Goal: Transaction & Acquisition: Purchase product/service

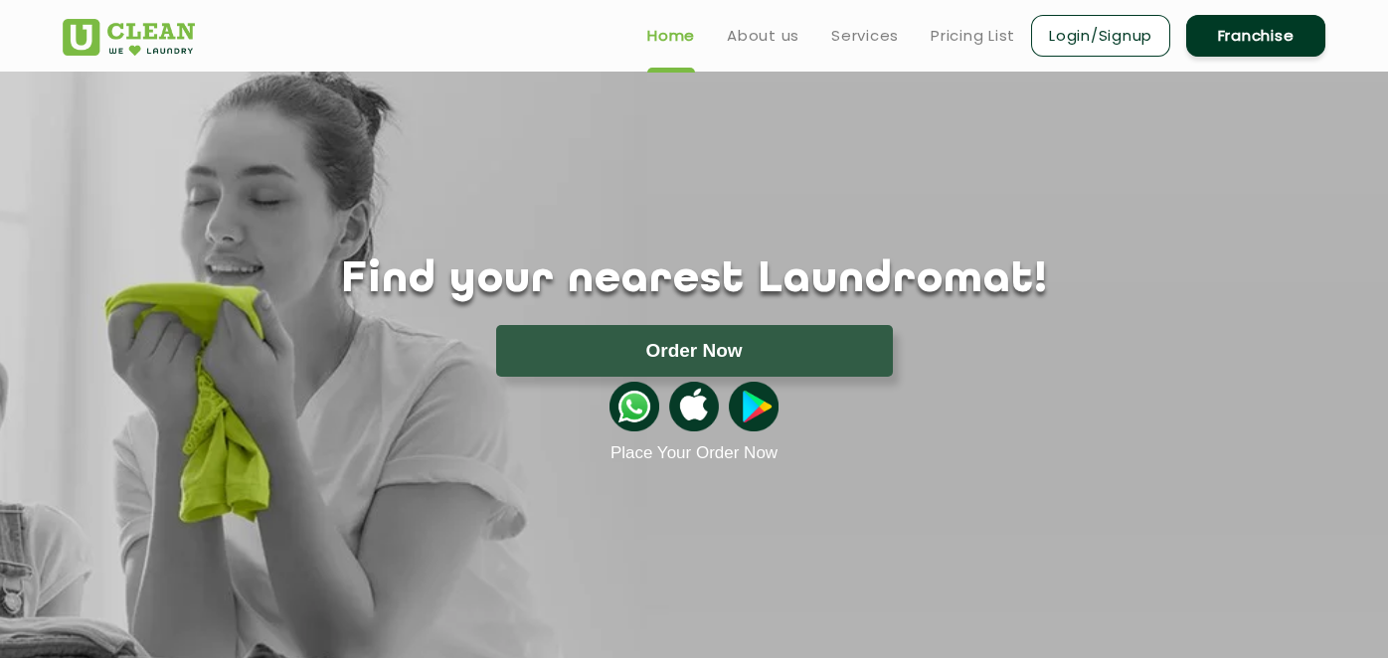
click at [700, 368] on button "Order Now" at bounding box center [694, 351] width 397 height 52
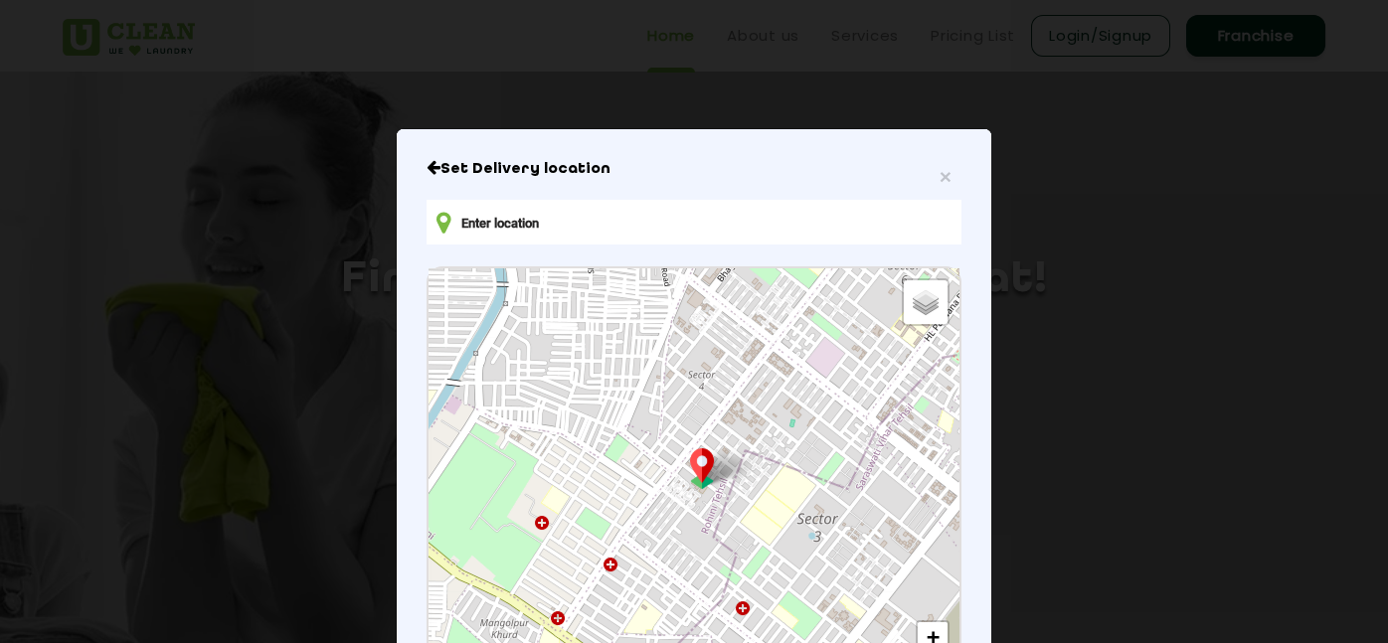
click at [600, 226] on input "text" at bounding box center [694, 222] width 535 height 45
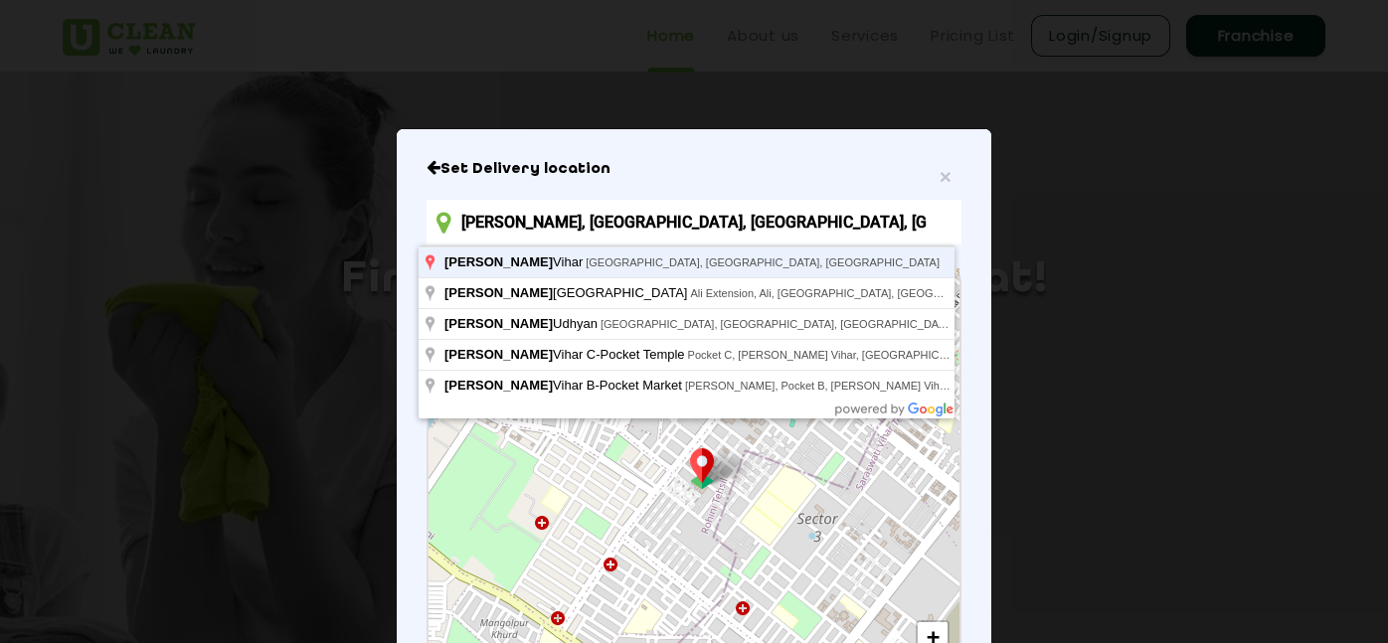
type input "[PERSON_NAME], [GEOGRAPHIC_DATA], [GEOGRAPHIC_DATA], [GEOGRAPHIC_DATA]"
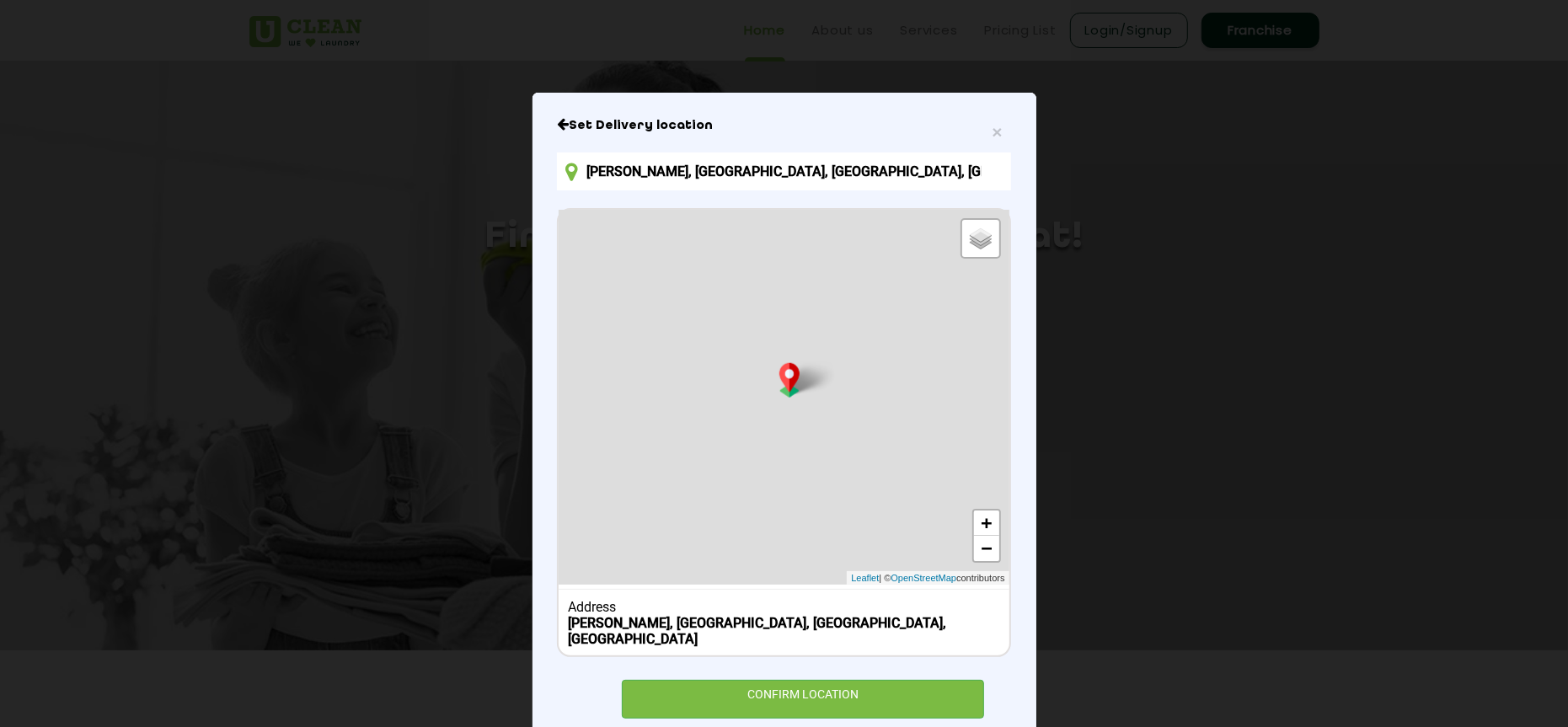
scroll to position [82, 0]
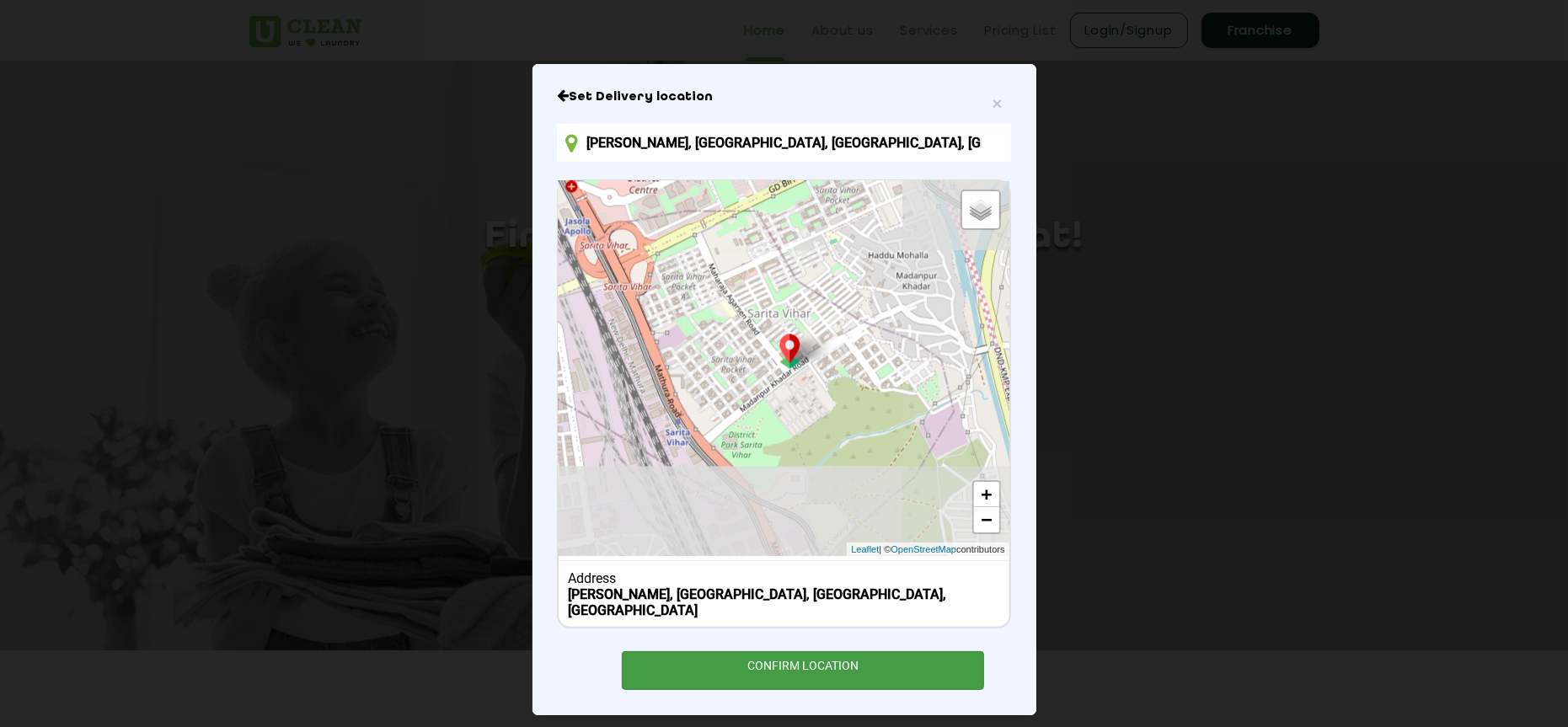
click at [789, 557] on div "CONFIRM LOCATION" at bounding box center [803, 670] width 363 height 38
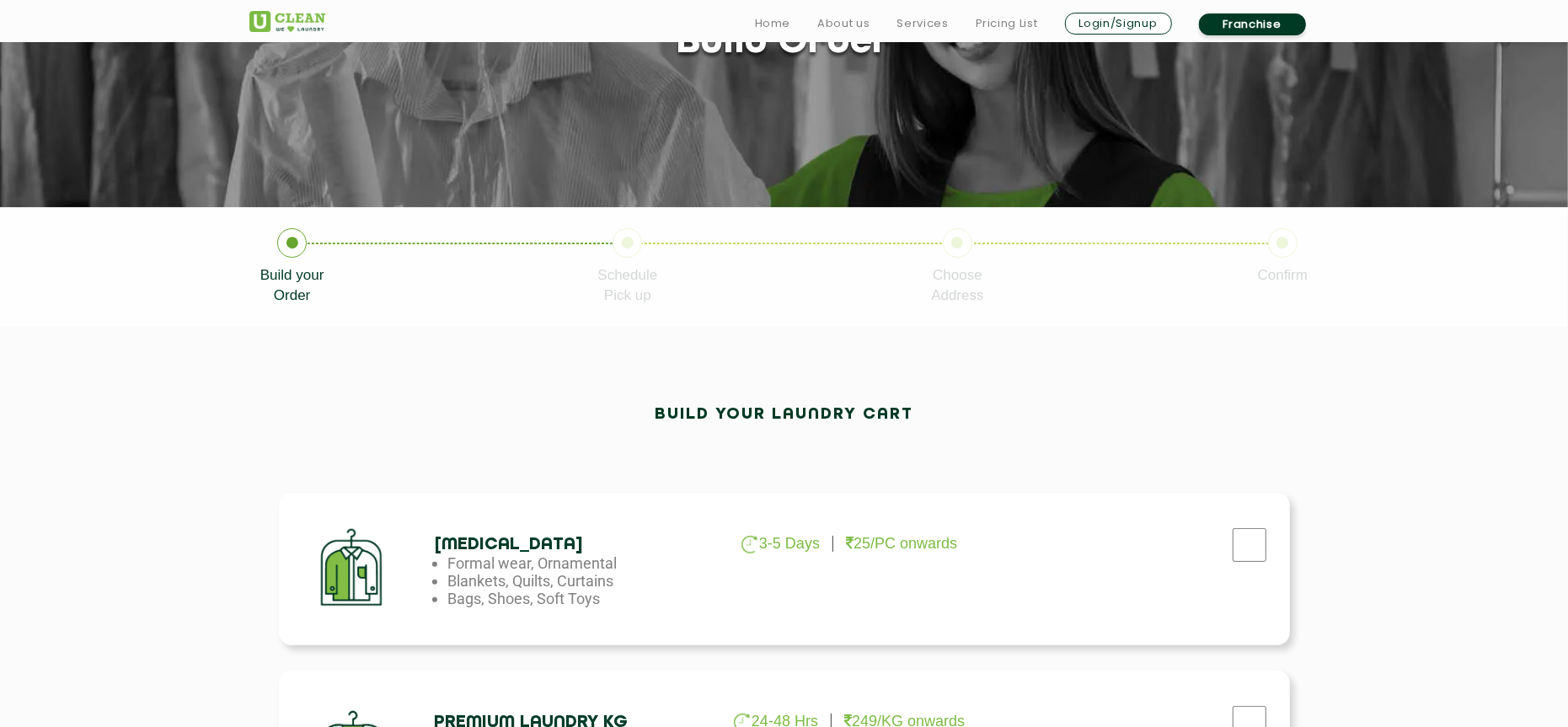
scroll to position [337, 0]
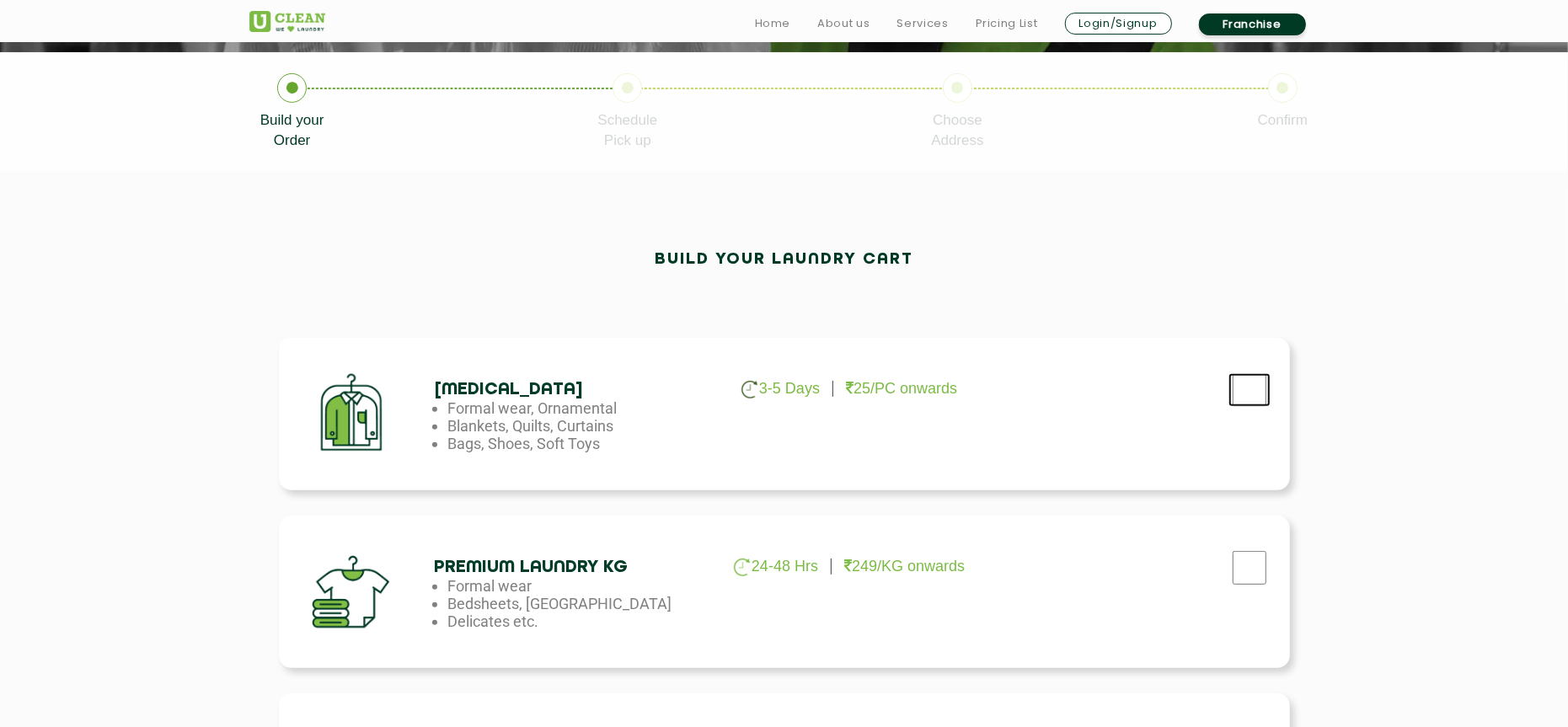
click at [1175, 394] on input "checkbox" at bounding box center [1249, 391] width 42 height 34
checkbox input "true"
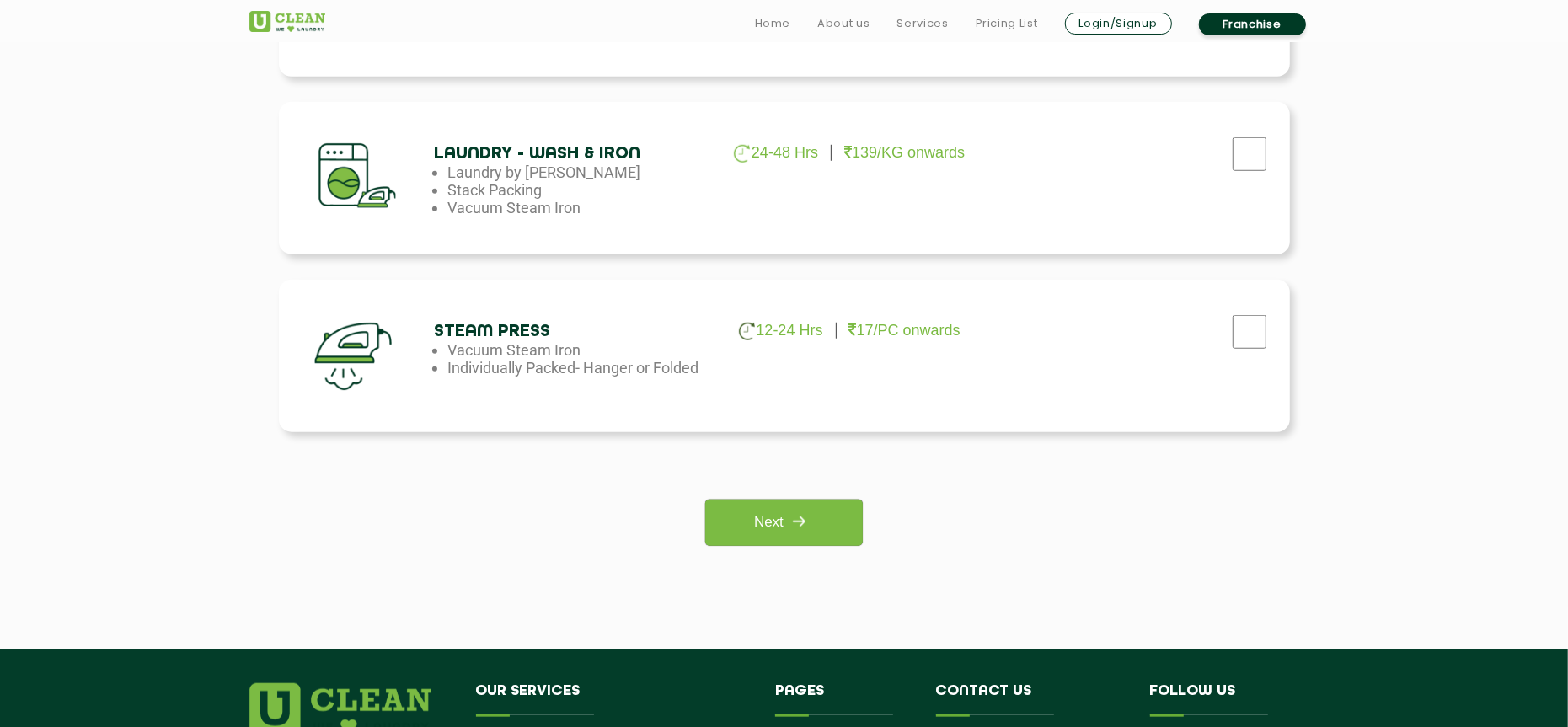
scroll to position [1235, 0]
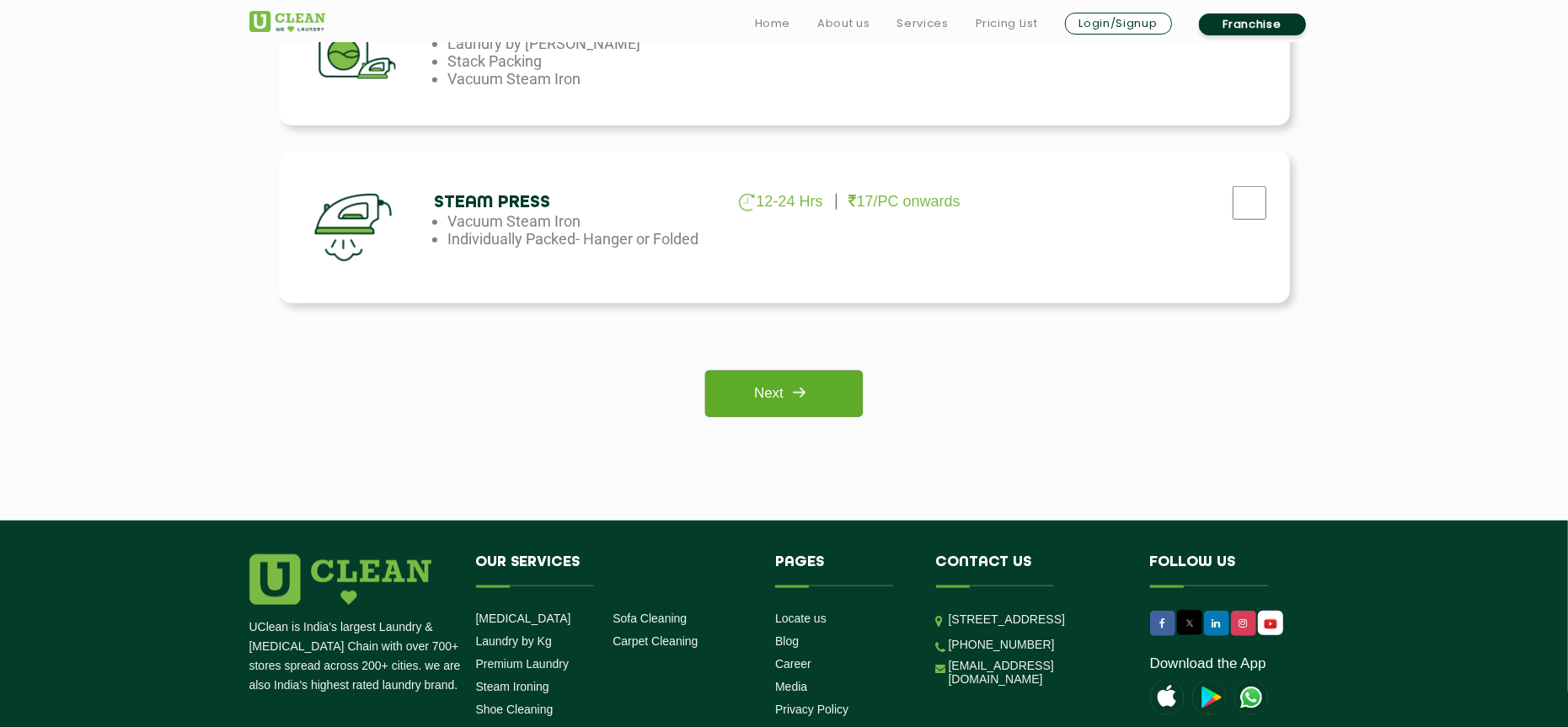
click at [760, 387] on link "Next" at bounding box center [784, 394] width 158 height 47
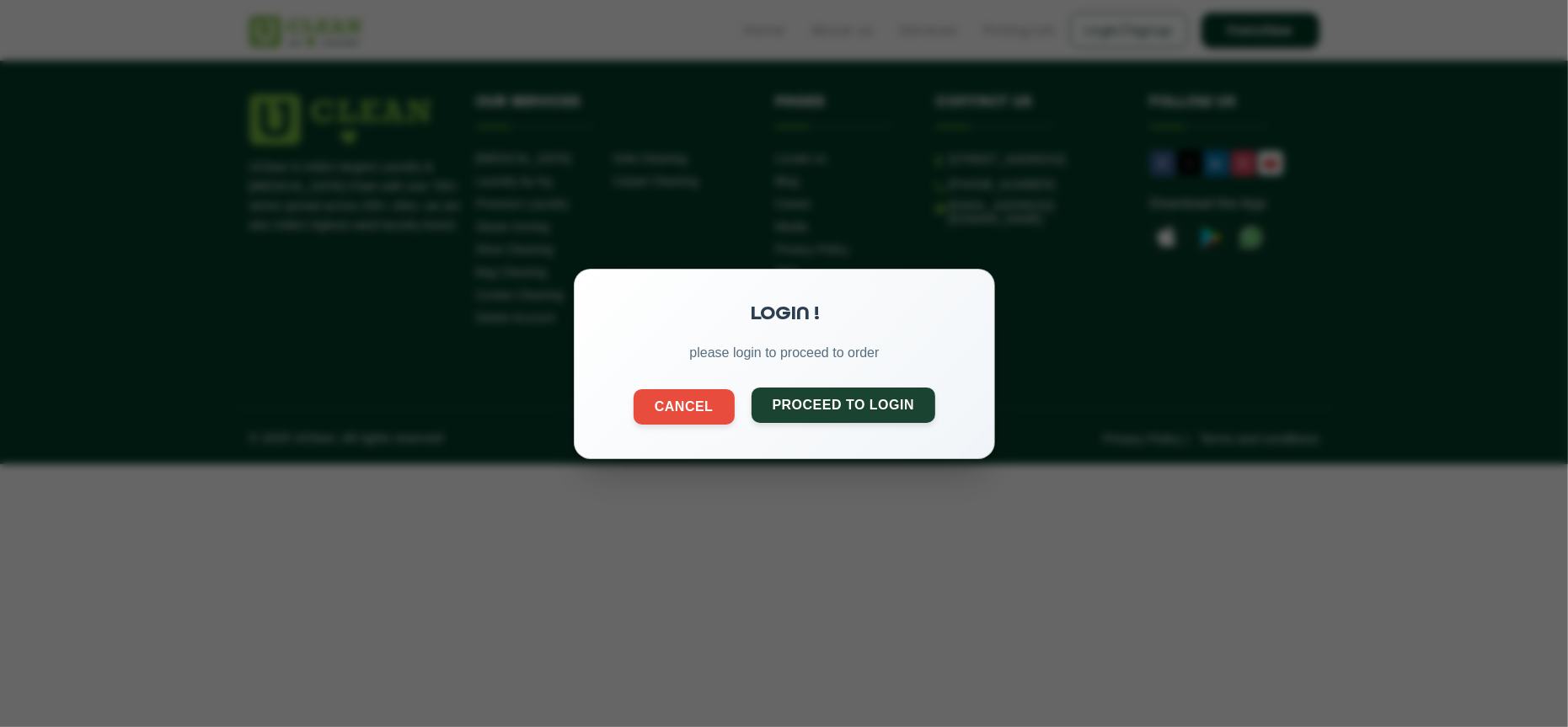
click at [833, 413] on button "Proceed to Login" at bounding box center [843, 404] width 185 height 36
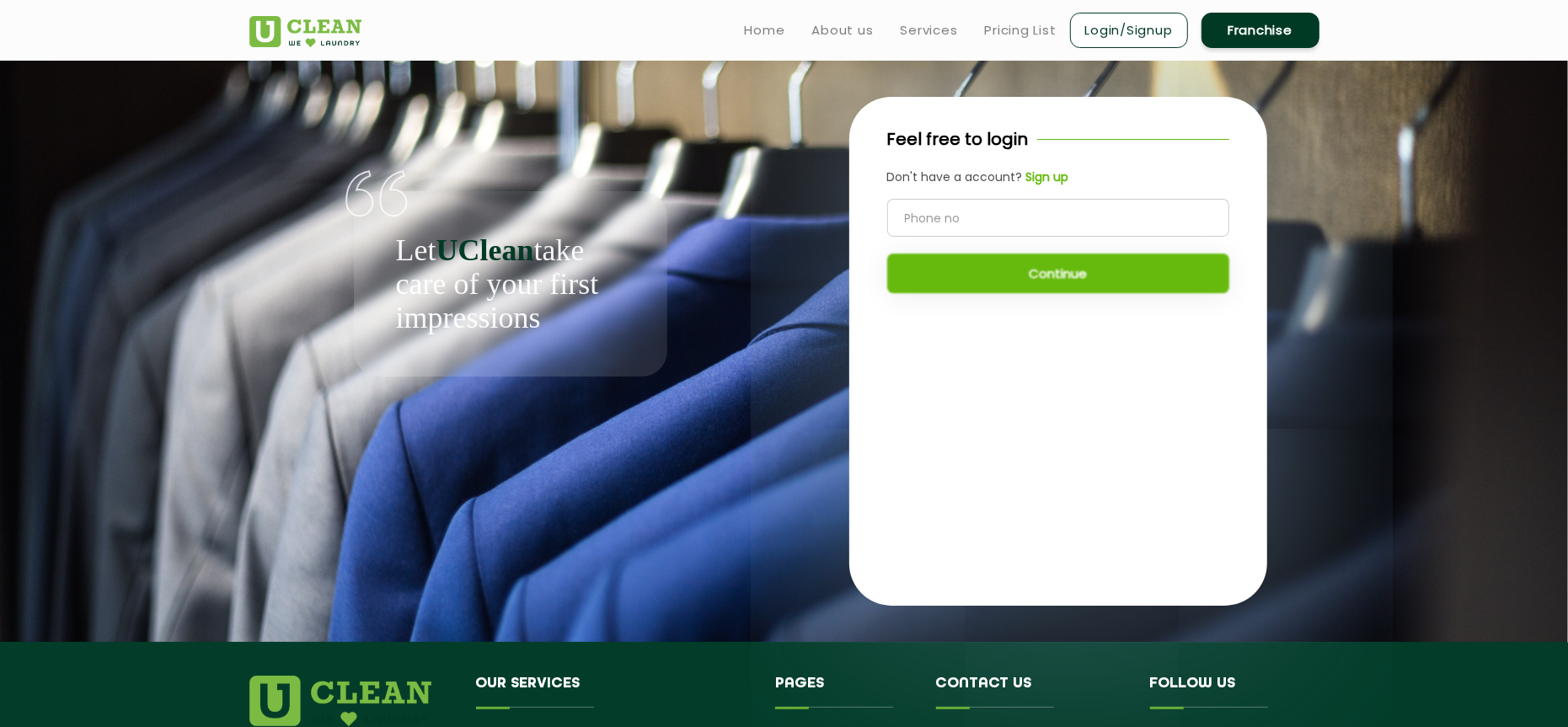
click at [995, 230] on input "tel" at bounding box center [1058, 218] width 342 height 38
type input "9810877387"
click at [1039, 272] on button "Continue" at bounding box center [1058, 273] width 342 height 40
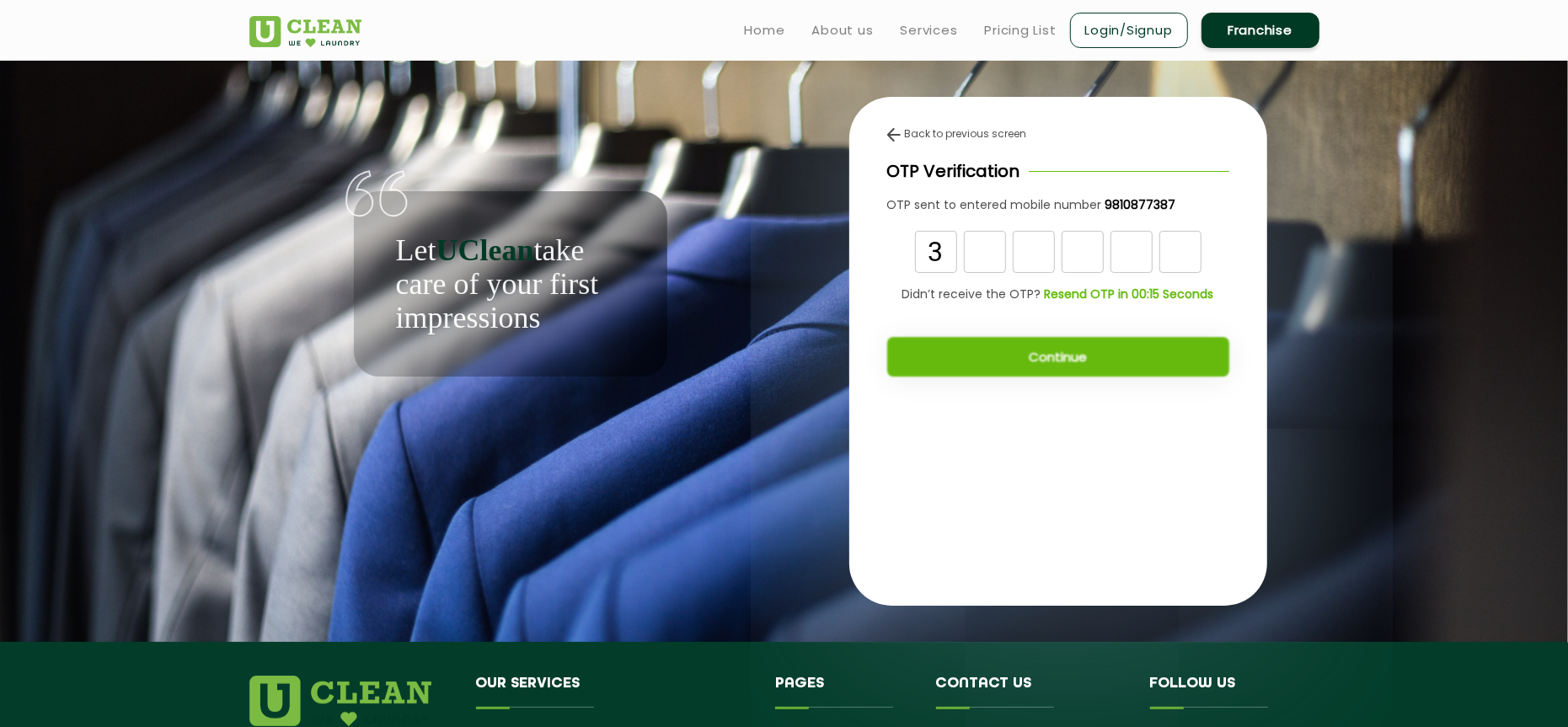
type input "3"
type input "5"
type input "3"
type input "8"
type input "5"
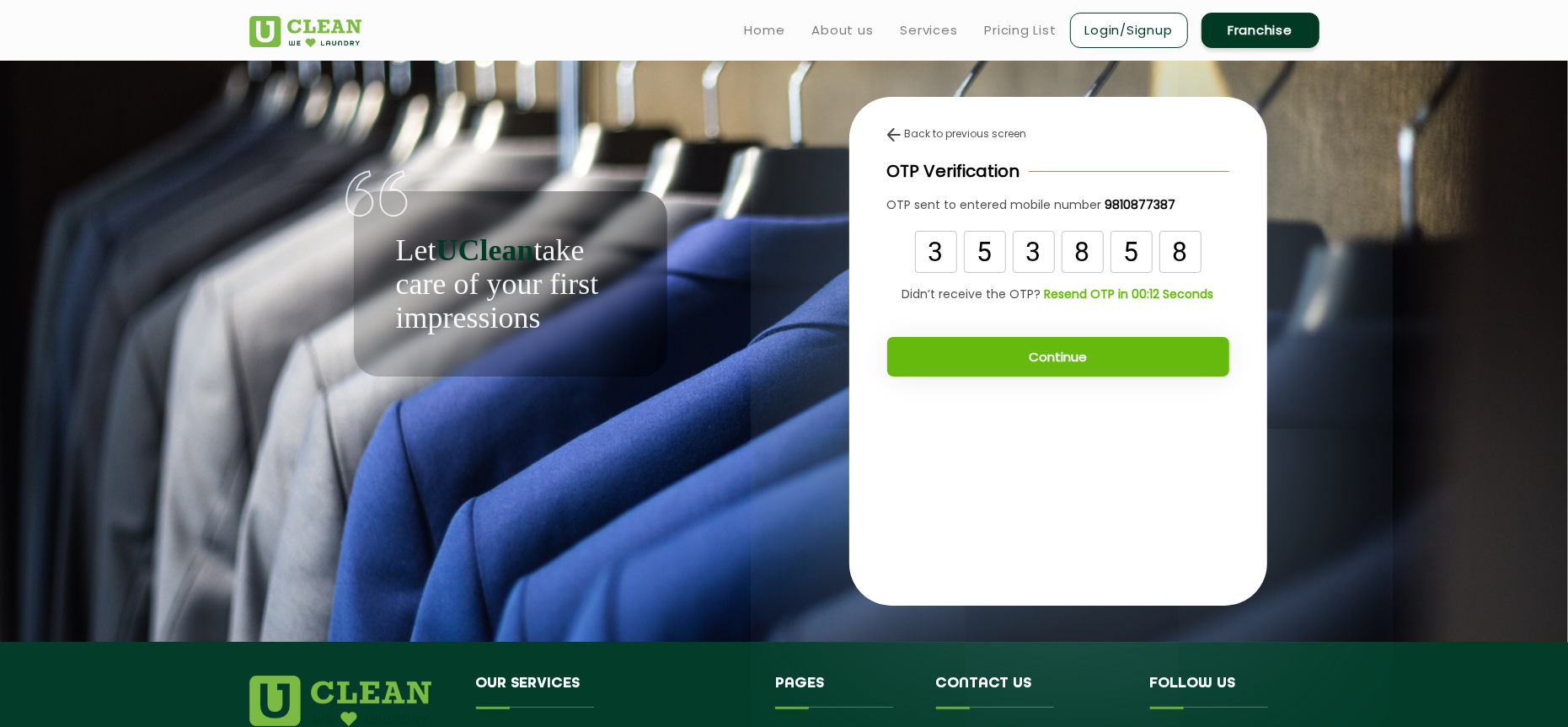
type input "8"
click at [1105, 352] on button "Continue" at bounding box center [1058, 357] width 342 height 40
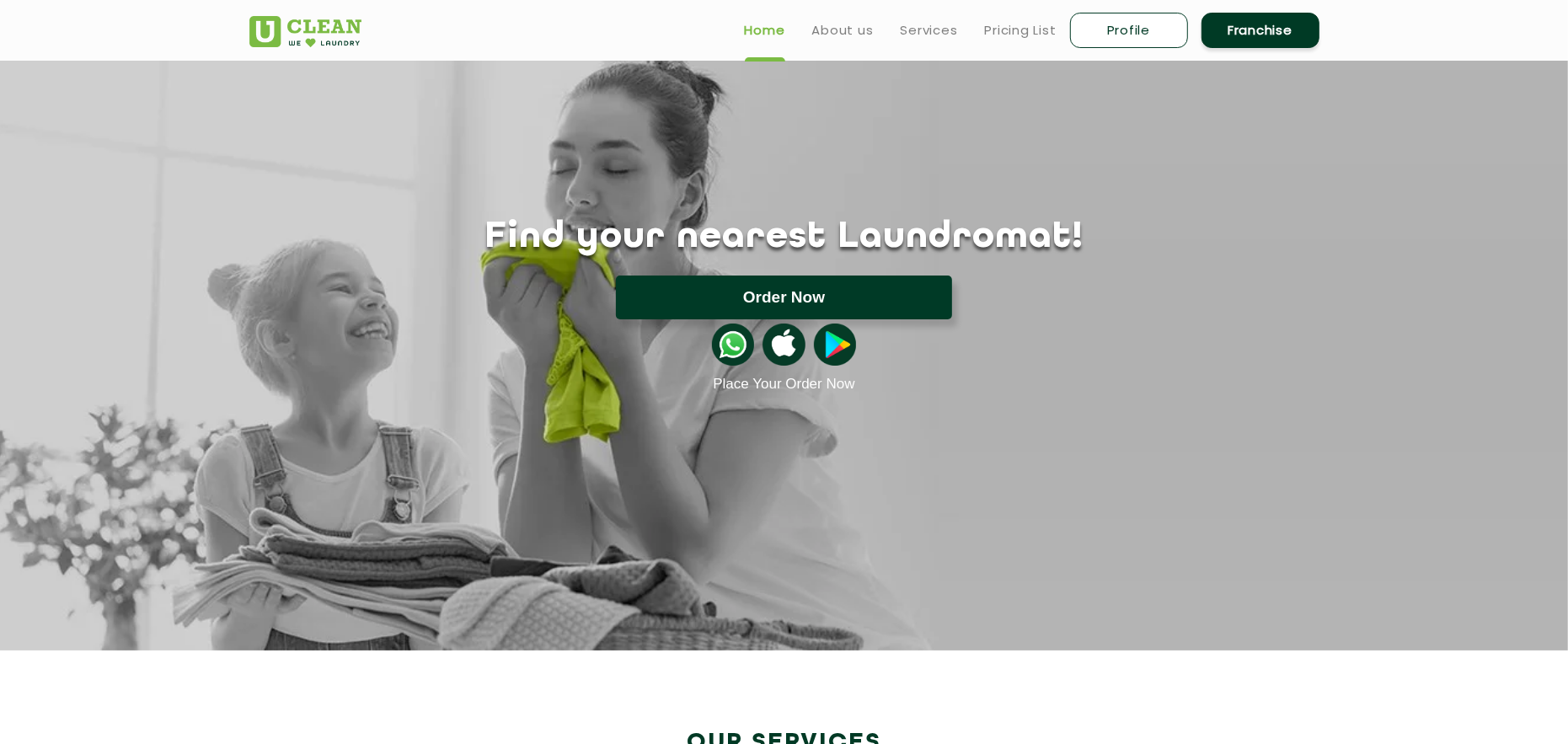
click at [746, 289] on button "Order Now" at bounding box center [784, 297] width 336 height 44
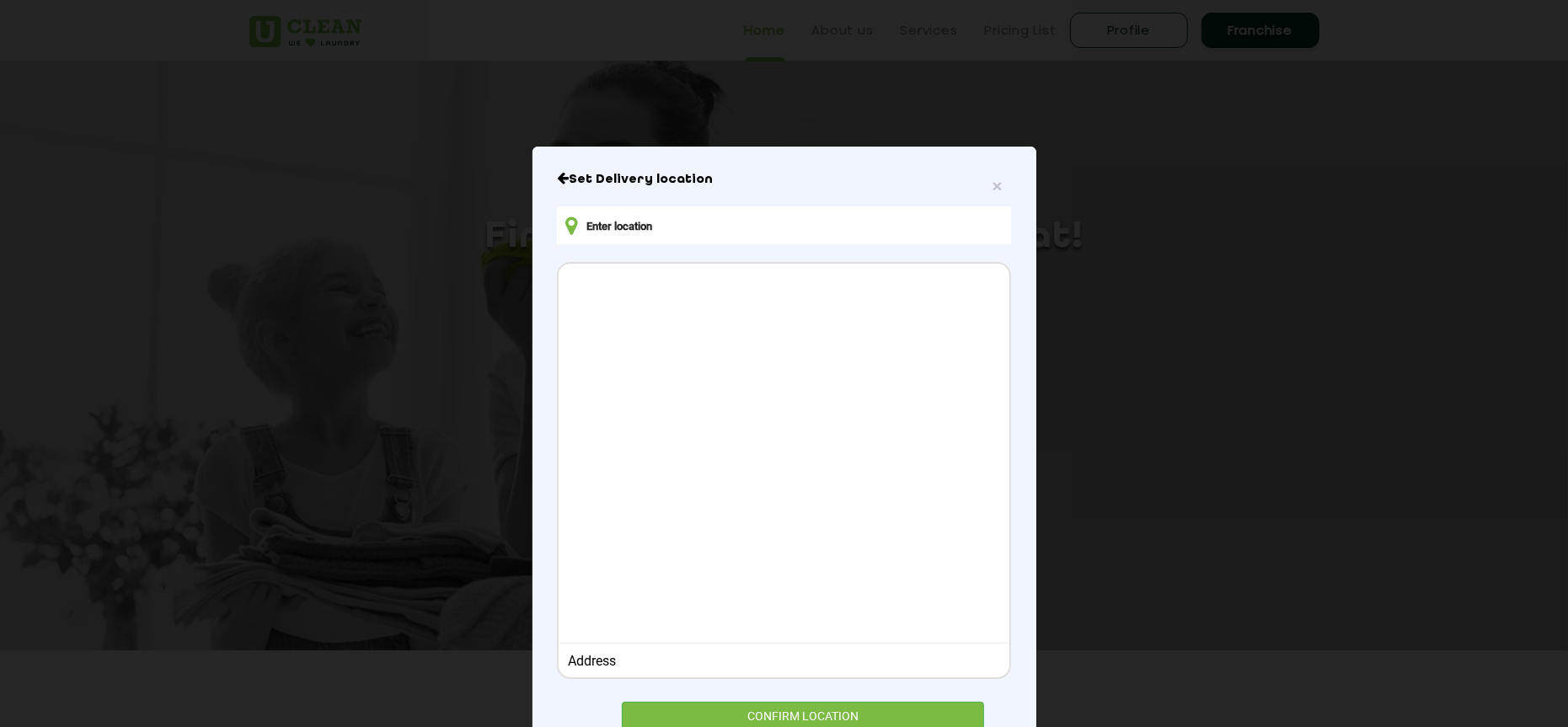
click at [770, 211] on input "text" at bounding box center [783, 225] width 453 height 38
click at [1100, 73] on div "× Set Delivery location Address CONFIRM LOCATION" at bounding box center [784, 364] width 1568 height 727
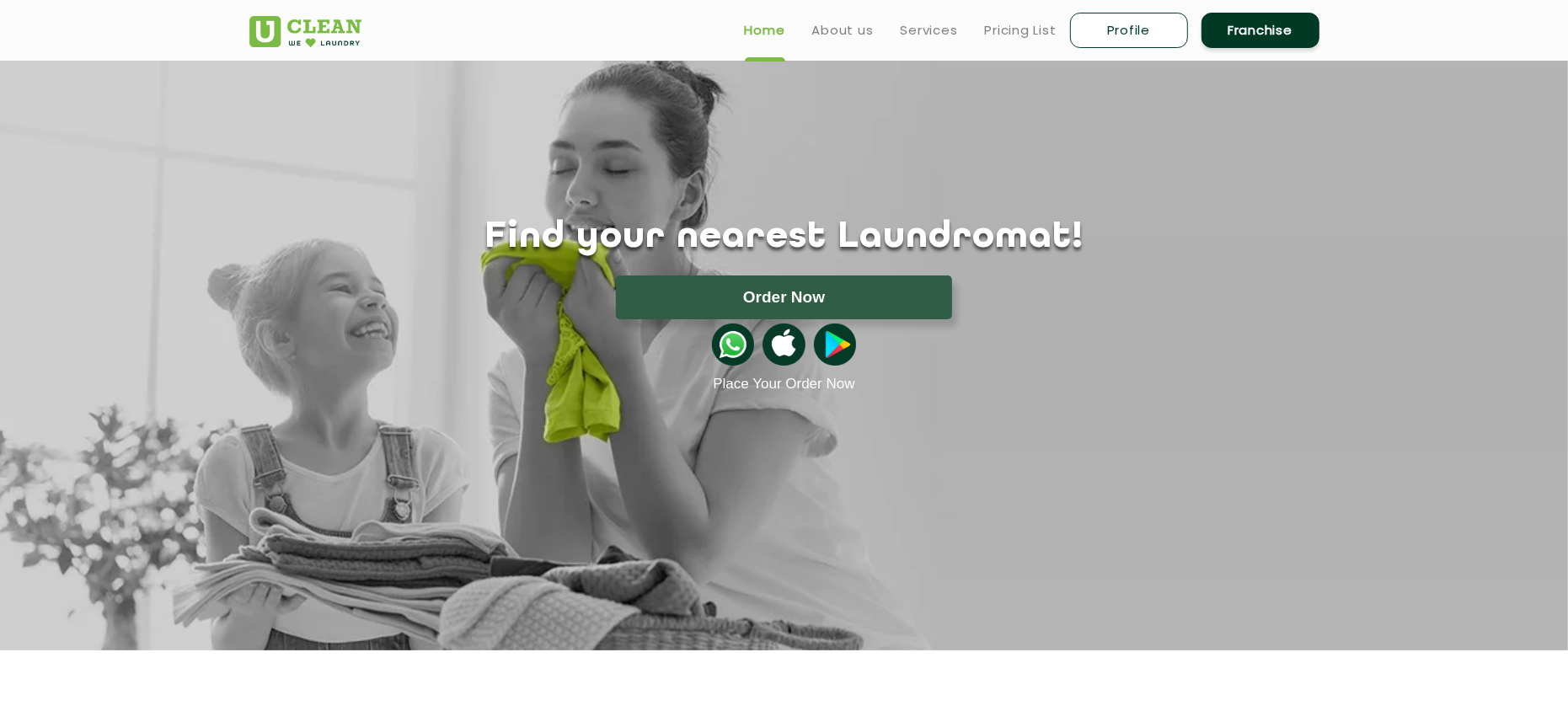
click at [1150, 4] on div "Home About us Services Pricing List Profile Franchise" at bounding box center [1011, 27] width 639 height 46
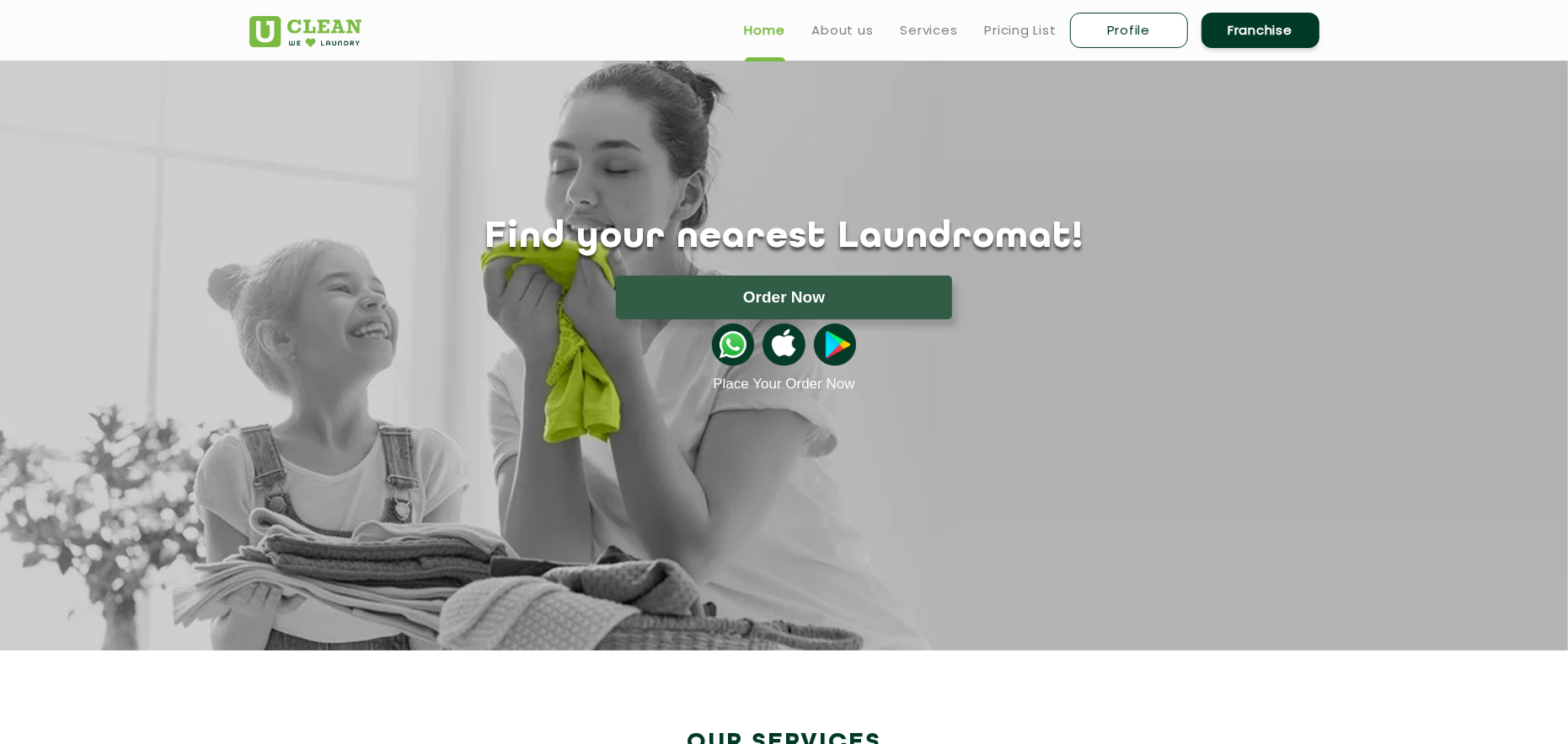
click at [1144, 31] on link "Profile" at bounding box center [1128, 31] width 118 height 36
select select
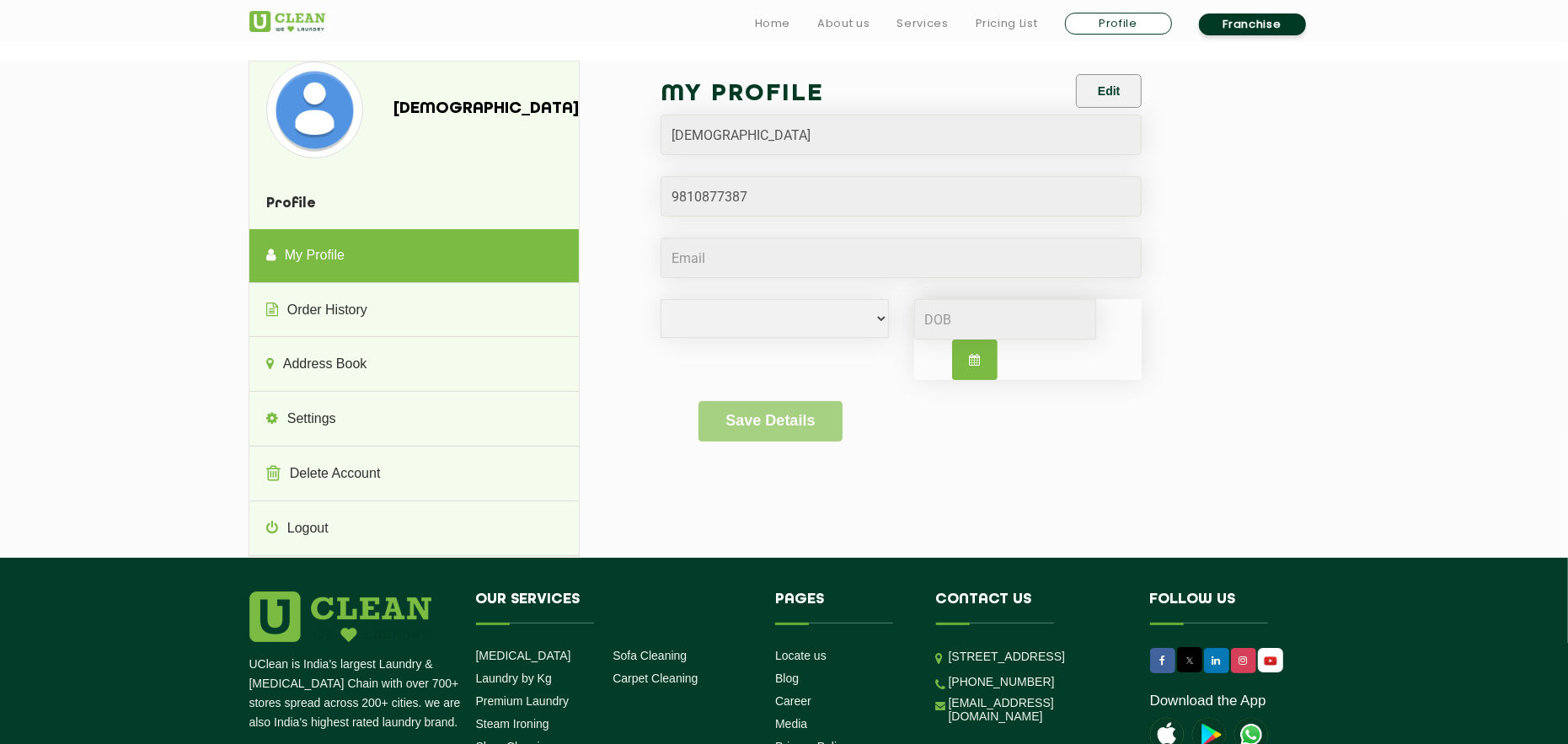
scroll to position [6, 0]
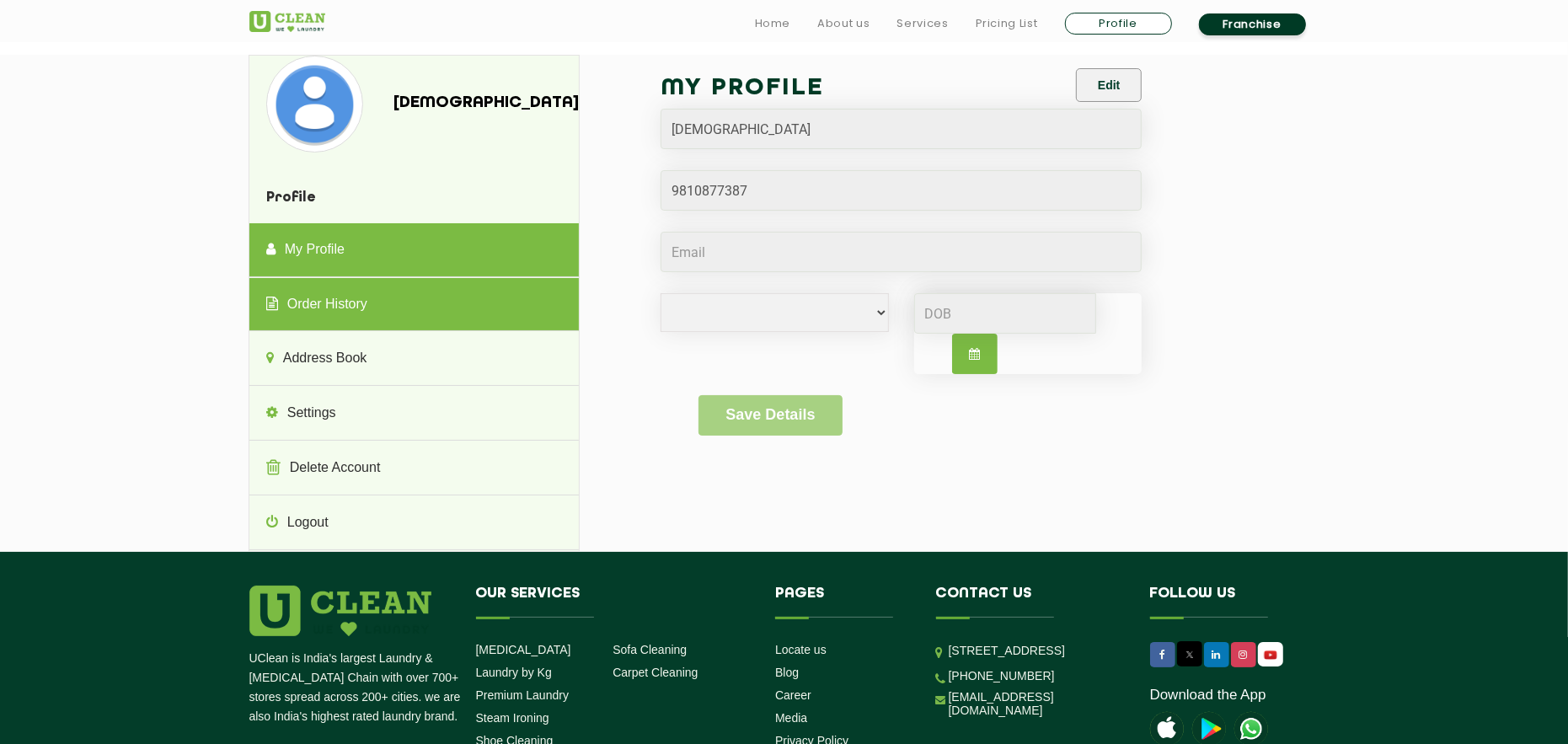
click at [409, 303] on link "Order History" at bounding box center [413, 305] width 330 height 54
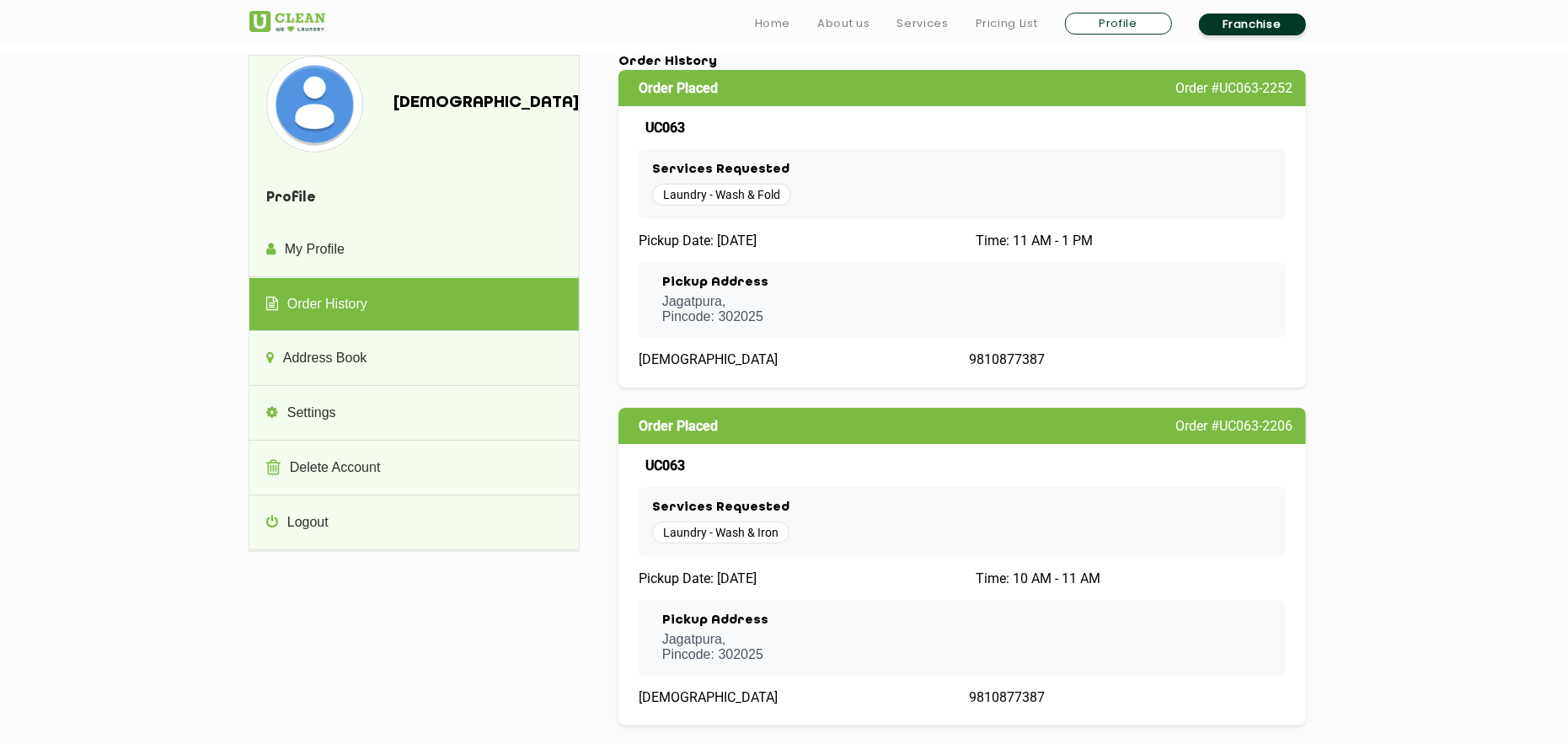
click at [757, 309] on p "Jagatpura, Pincode: 302025" at bounding box center [715, 309] width 106 height 31
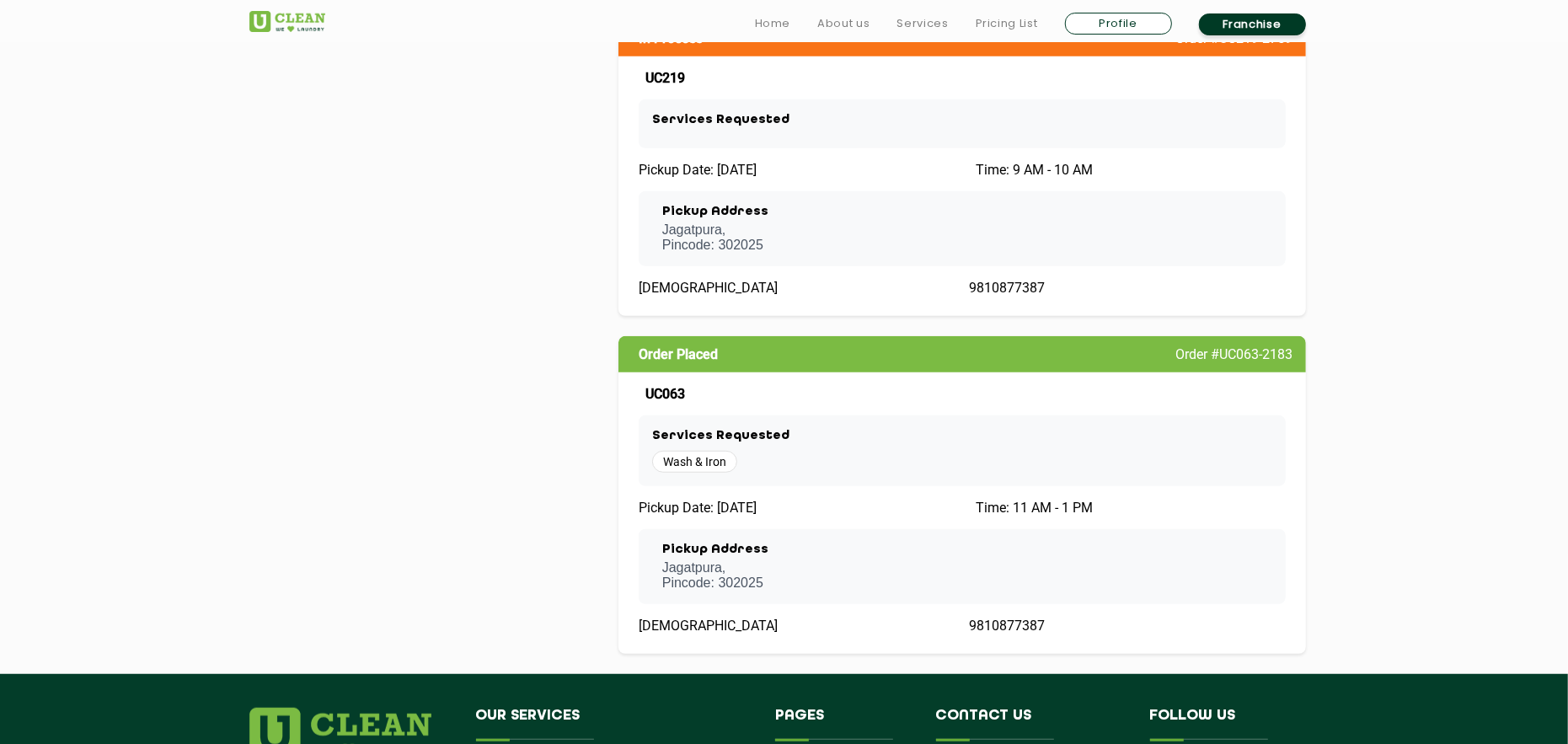
scroll to position [905, 0]
